Goal: Task Accomplishment & Management: Use online tool/utility

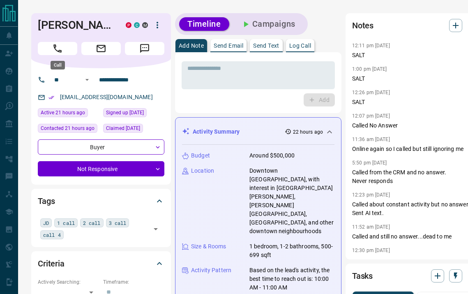
click at [70, 50] on button "Call" at bounding box center [57, 48] width 39 height 13
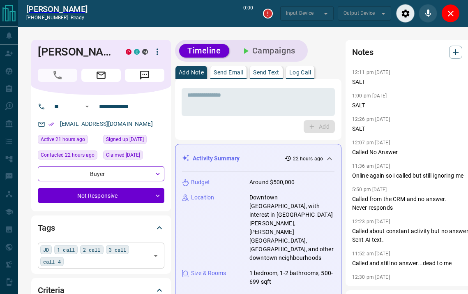
click at [69, 262] on div "JD 1 call 2 call 3 call call 4 ​" at bounding box center [101, 254] width 127 height 25
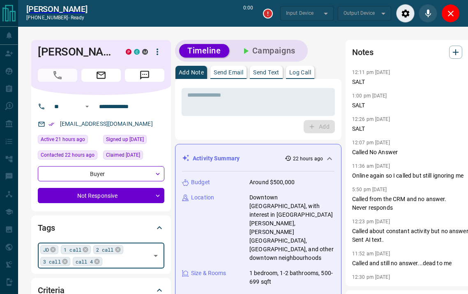
type input "*"
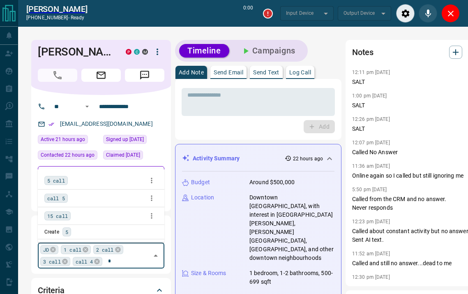
type input "*******"
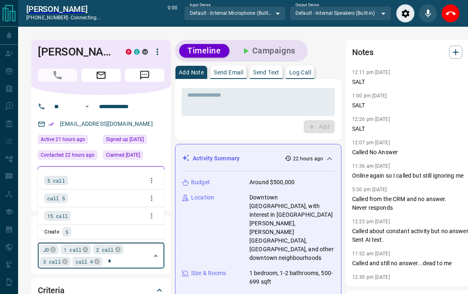
click at [57, 182] on span "5 call" at bounding box center [56, 180] width 18 height 8
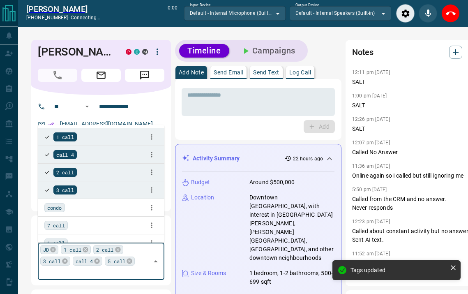
click at [304, 72] on p "Log Call" at bounding box center [300, 72] width 22 height 6
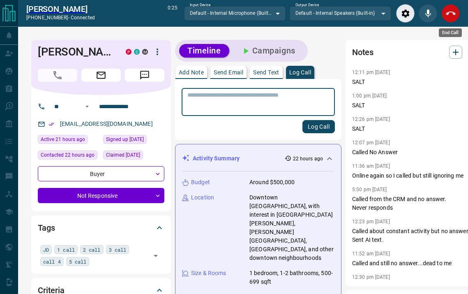
click at [449, 17] on icon "End Call" at bounding box center [451, 14] width 10 height 10
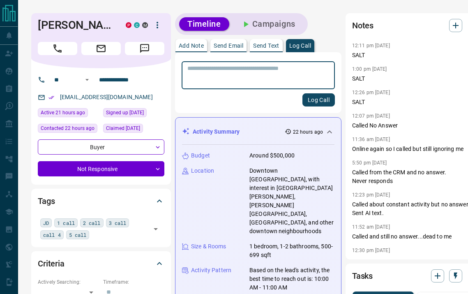
click at [282, 72] on textarea at bounding box center [258, 75] width 142 height 21
type textarea "****"
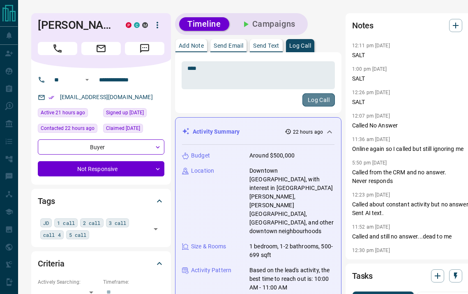
click at [307, 95] on button "Log Call" at bounding box center [318, 99] width 32 height 13
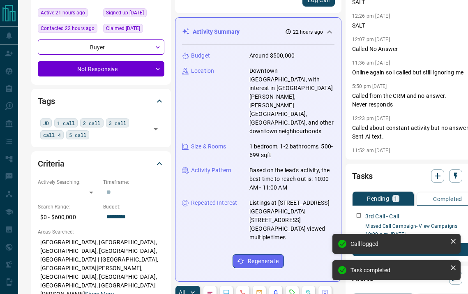
scroll to position [74, 0]
